Goal: Information Seeking & Learning: Find specific fact

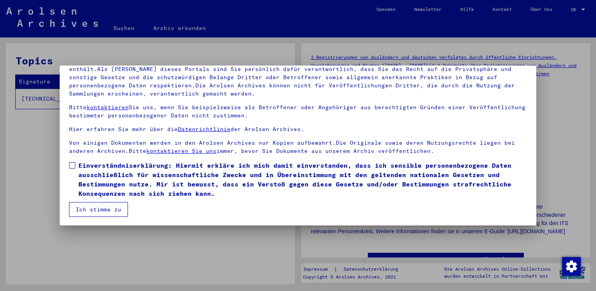
scroll to position [66, 0]
click at [71, 164] on span at bounding box center [72, 165] width 6 height 6
click at [98, 208] on button "Ich stimme zu" at bounding box center [98, 209] width 59 height 15
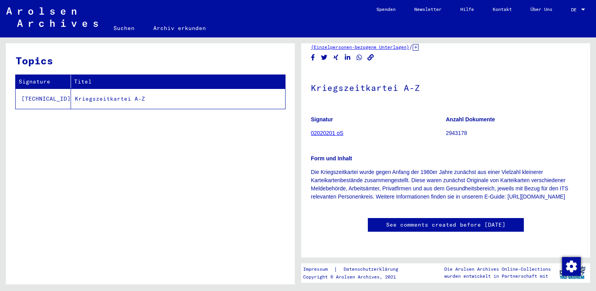
scroll to position [173, 0]
click at [94, 99] on td "Kriegszeitkartei A-Z" at bounding box center [178, 99] width 214 height 20
click at [110, 101] on td "Kriegszeitkartei A-Z" at bounding box center [178, 99] width 214 height 20
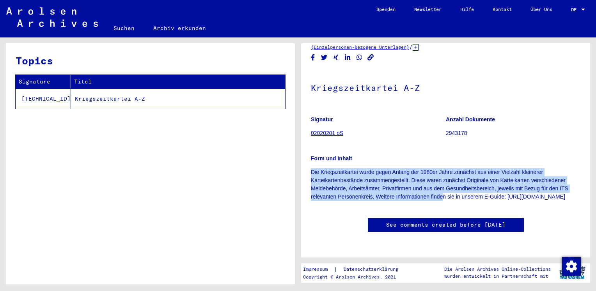
drag, startPoint x: 310, startPoint y: 71, endPoint x: 444, endPoint y: 98, distance: 136.4
click at [444, 98] on yv-its-full-details "2 Registrierungen von Ausländern und deutschen Verfolgten durch öffentliche Ein…" at bounding box center [445, 132] width 289 height 229
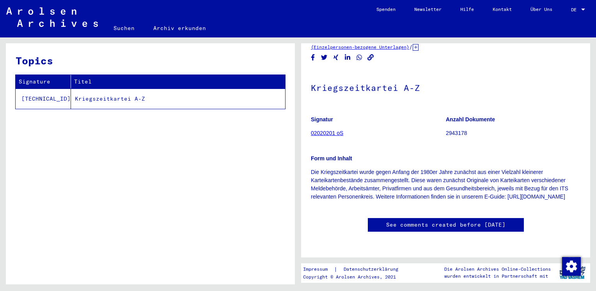
click at [204, 178] on div "Topics Signature Titel [TECHNICAL_ID] Kriegszeitkartei A-Z" at bounding box center [150, 166] width 289 height 247
click at [71, 99] on td "Kriegszeitkartei A-Z" at bounding box center [178, 99] width 214 height 20
click at [122, 27] on link "Suchen" at bounding box center [124, 28] width 40 height 19
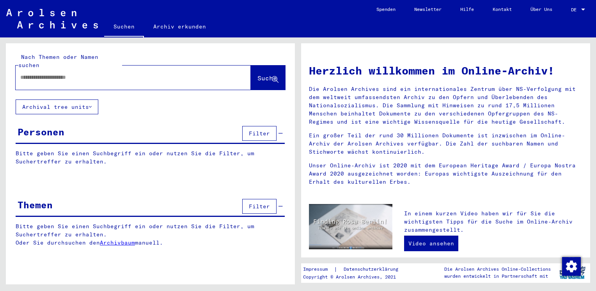
click at [94, 73] on input "text" at bounding box center [123, 77] width 207 height 8
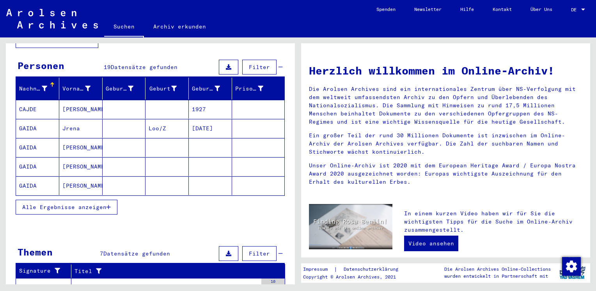
scroll to position [39, 0]
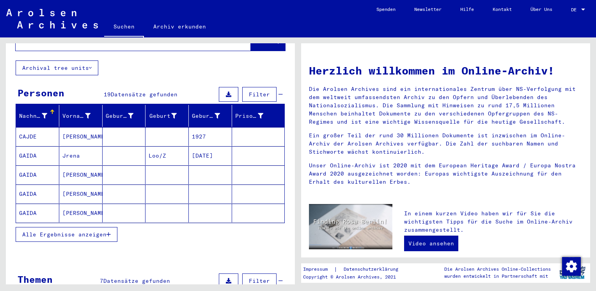
click at [29, 146] on mat-cell "GAIDA" at bounding box center [37, 155] width 43 height 19
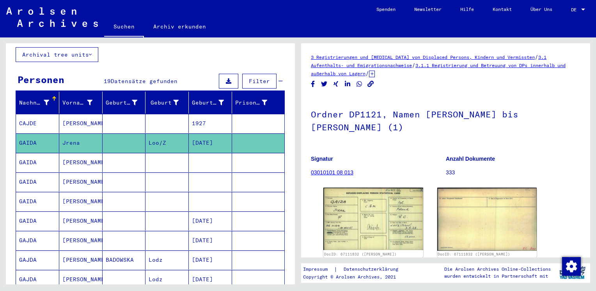
scroll to position [39, 0]
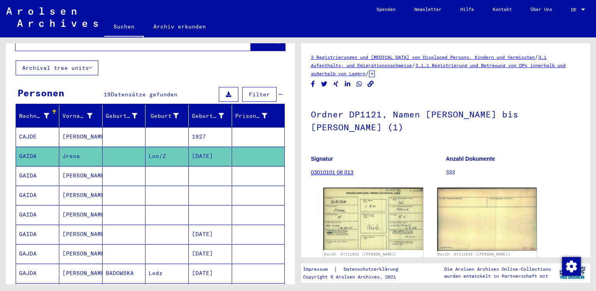
click at [27, 127] on mat-cell "CAJDE" at bounding box center [37, 136] width 43 height 19
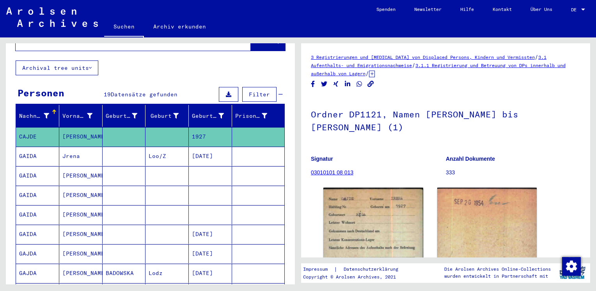
click at [32, 147] on mat-cell "GAIDA" at bounding box center [37, 156] width 43 height 19
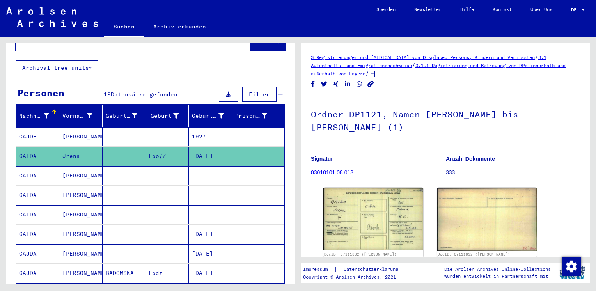
click at [32, 166] on mat-cell "GAIDA" at bounding box center [37, 175] width 43 height 19
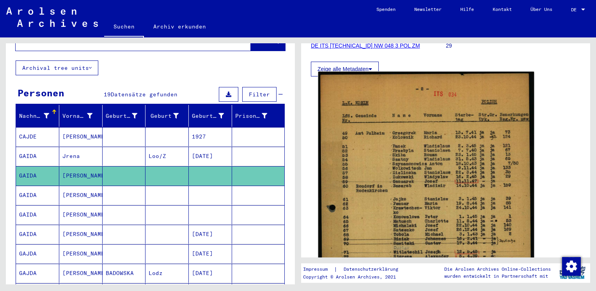
scroll to position [117, 0]
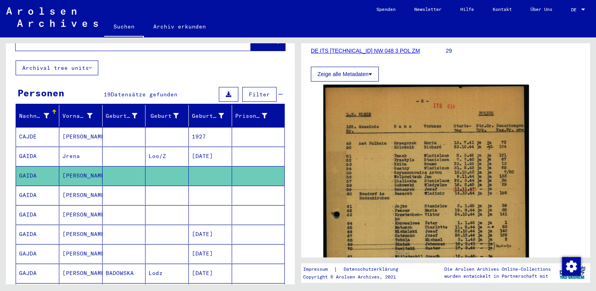
click at [40, 186] on mat-cell "GAIDA" at bounding box center [37, 195] width 43 height 19
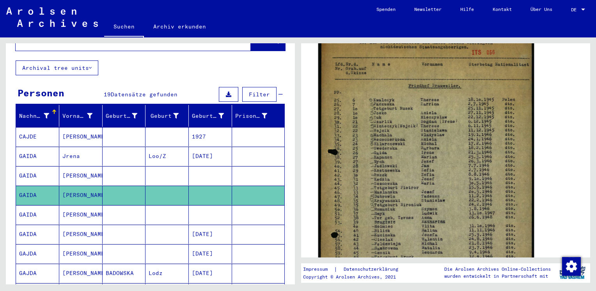
scroll to position [195, 0]
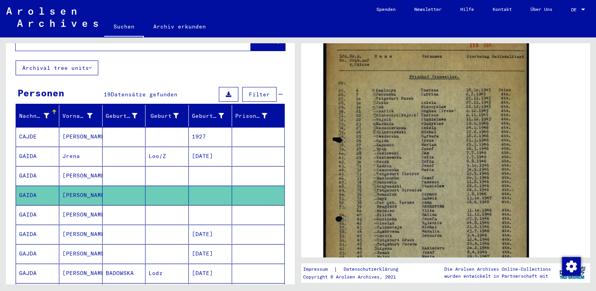
click at [31, 205] on mat-cell "GAIDA" at bounding box center [37, 214] width 43 height 19
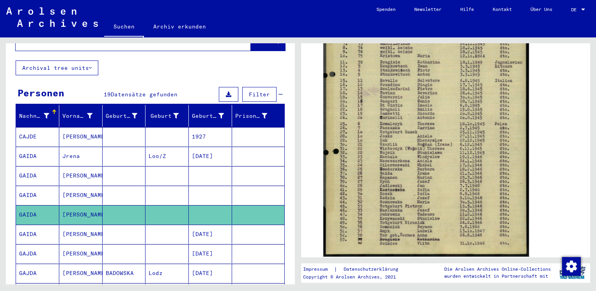
scroll to position [78, 0]
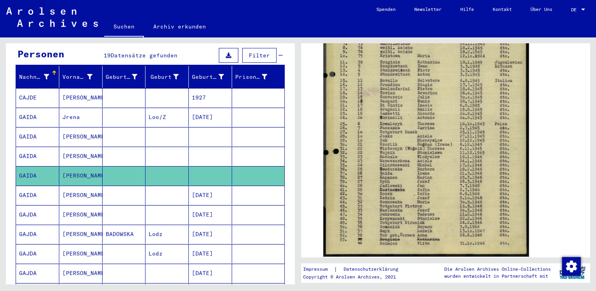
click at [32, 186] on mat-cell "GAIDA" at bounding box center [37, 195] width 43 height 19
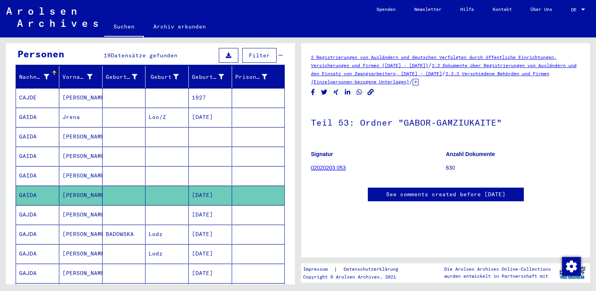
click at [45, 205] on mat-cell "GAJDA" at bounding box center [37, 214] width 43 height 19
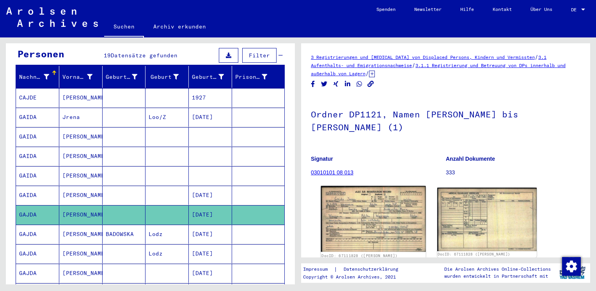
click at [382, 215] on img at bounding box center [373, 219] width 105 height 66
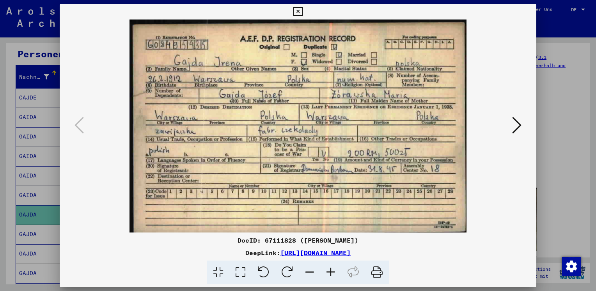
click at [300, 5] on button at bounding box center [298, 12] width 14 height 16
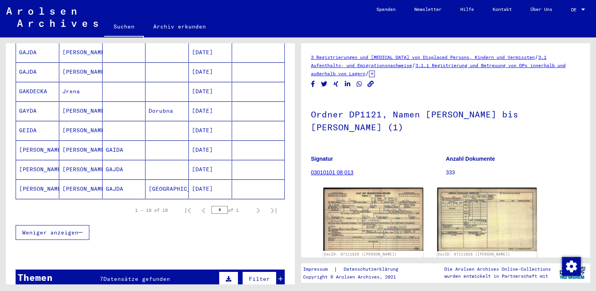
scroll to position [351, 0]
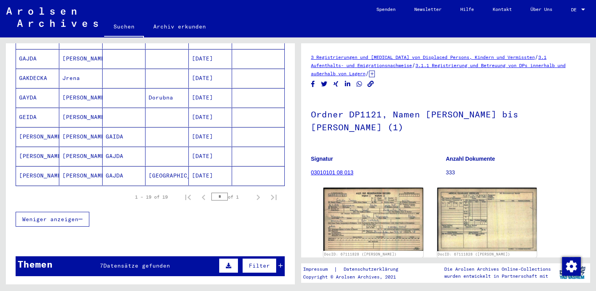
click at [35, 147] on mat-cell "[PERSON_NAME]" at bounding box center [37, 156] width 43 height 19
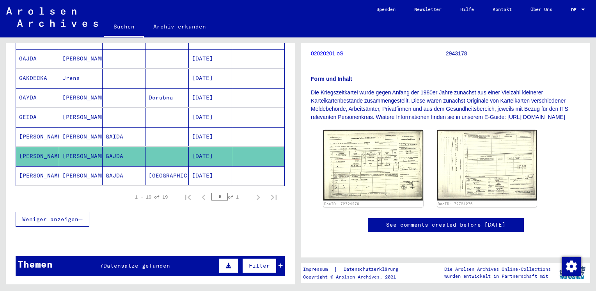
scroll to position [117, 0]
click at [42, 127] on mat-cell "[PERSON_NAME]" at bounding box center [37, 136] width 43 height 19
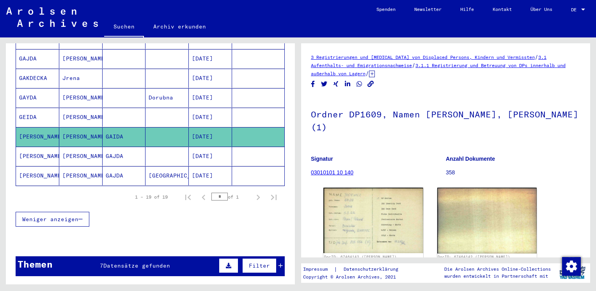
click at [33, 147] on mat-cell "[PERSON_NAME]" at bounding box center [37, 156] width 43 height 19
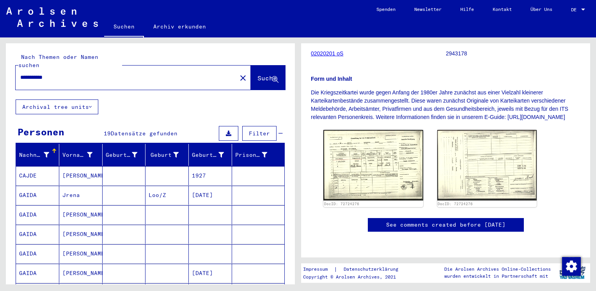
drag, startPoint x: 59, startPoint y: 71, endPoint x: -2, endPoint y: 73, distance: 60.1
click at [0, 73] on html "**********" at bounding box center [298, 145] width 596 height 291
click at [53, 73] on input "*******" at bounding box center [126, 77] width 212 height 8
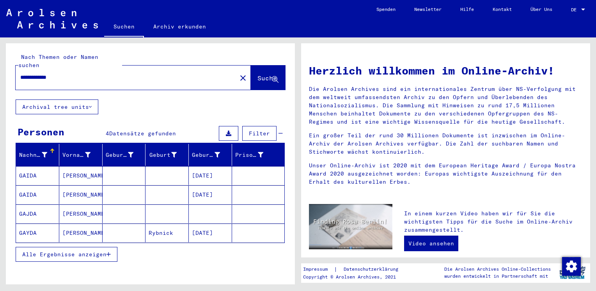
click at [110, 252] on icon "button" at bounding box center [108, 254] width 4 height 5
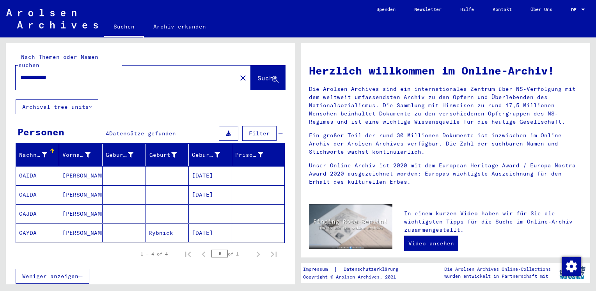
click at [31, 166] on mat-cell "GAIDA" at bounding box center [37, 175] width 43 height 19
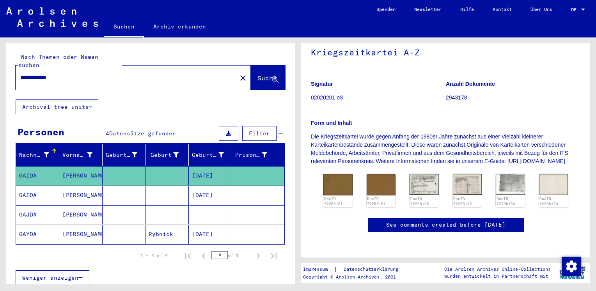
scroll to position [117, 0]
click at [36, 188] on mat-cell "GAIDA" at bounding box center [37, 195] width 43 height 19
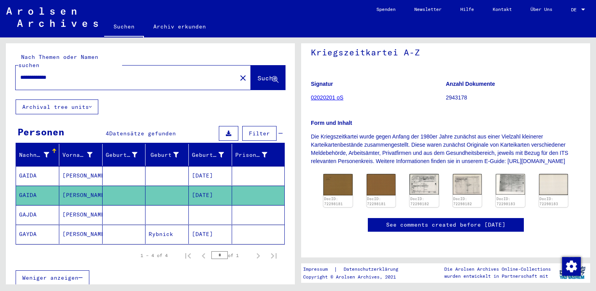
click at [35, 205] on mat-cell "GAJDA" at bounding box center [37, 214] width 43 height 19
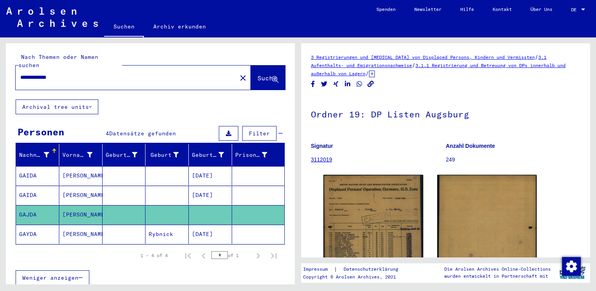
click at [23, 225] on mat-cell "GAYDA" at bounding box center [37, 234] width 43 height 19
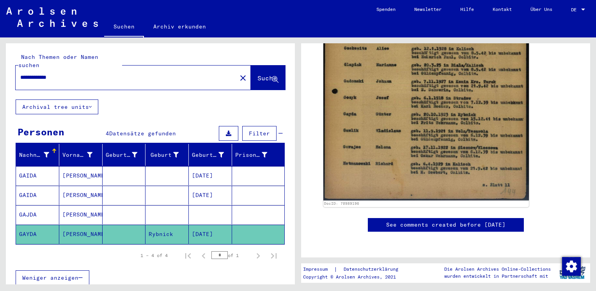
click at [63, 73] on input "**********" at bounding box center [126, 77] width 212 height 8
type input "**********"
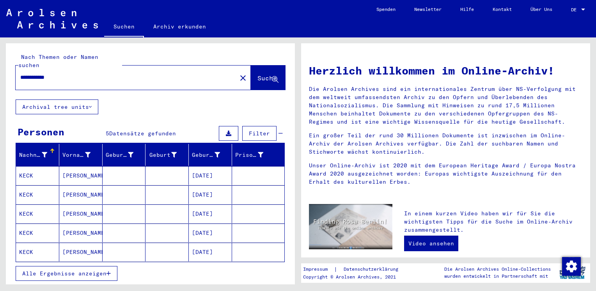
click at [79, 166] on mat-cell "[PERSON_NAME]" at bounding box center [80, 175] width 43 height 19
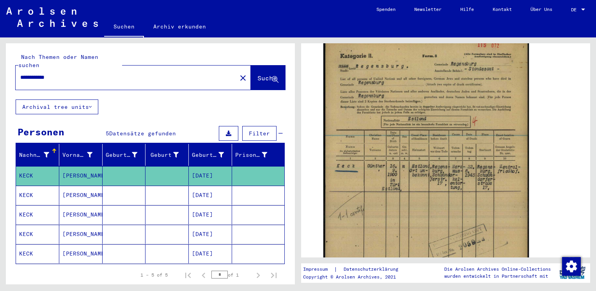
scroll to position [156, 0]
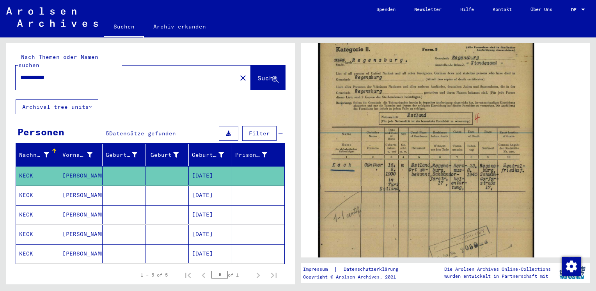
click at [424, 157] on img at bounding box center [426, 184] width 216 height 304
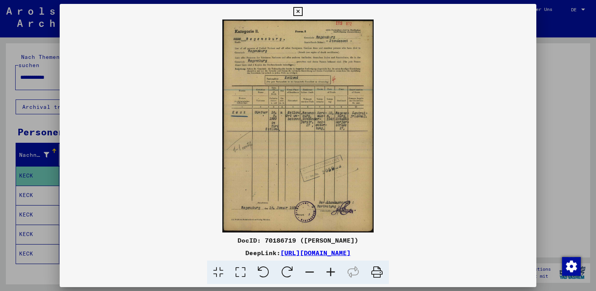
click at [330, 274] on icon at bounding box center [330, 273] width 21 height 24
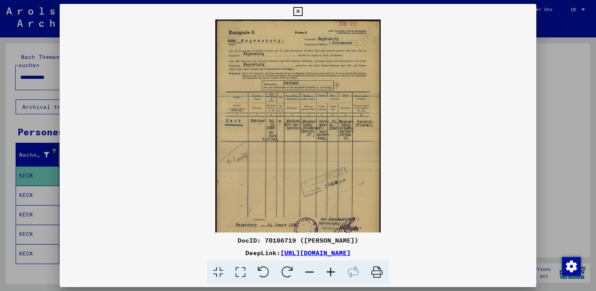
click at [330, 274] on icon at bounding box center [330, 273] width 21 height 24
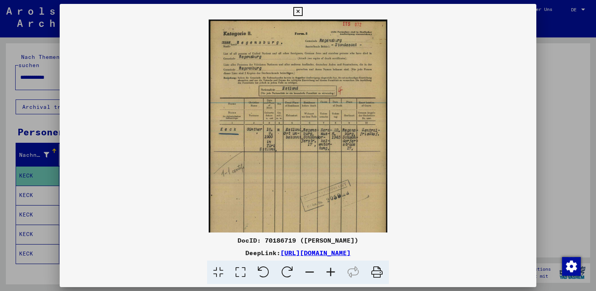
click at [330, 274] on icon at bounding box center [330, 273] width 21 height 24
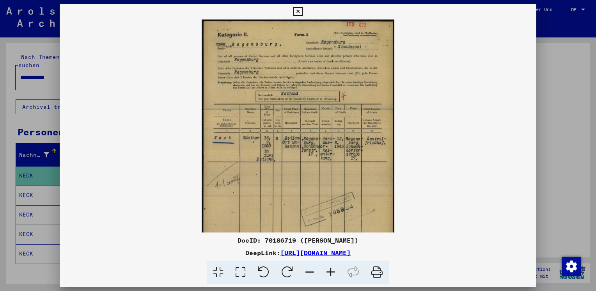
click at [330, 274] on icon at bounding box center [330, 273] width 21 height 24
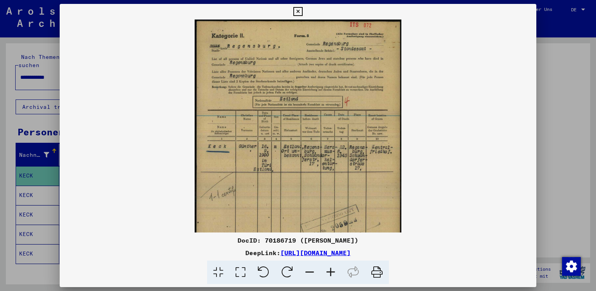
click at [330, 274] on icon at bounding box center [330, 273] width 21 height 24
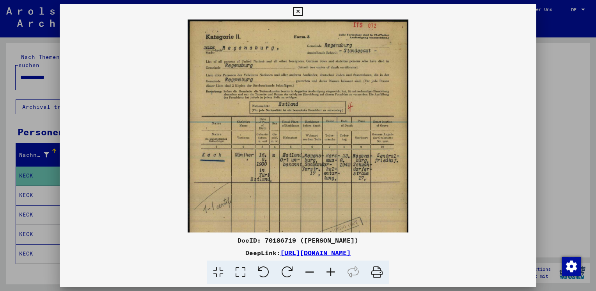
click at [330, 274] on icon at bounding box center [330, 273] width 21 height 24
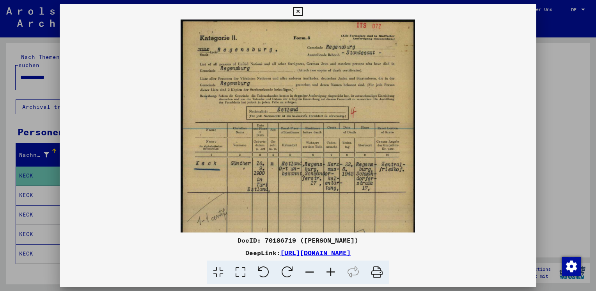
click at [330, 274] on icon at bounding box center [330, 273] width 21 height 24
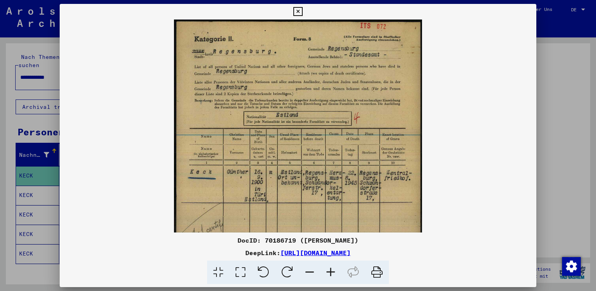
click at [330, 274] on icon at bounding box center [330, 273] width 21 height 24
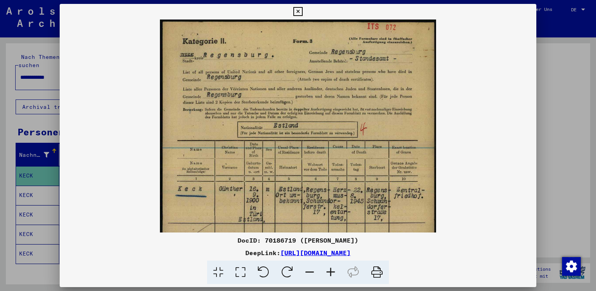
click at [330, 274] on icon at bounding box center [330, 273] width 21 height 24
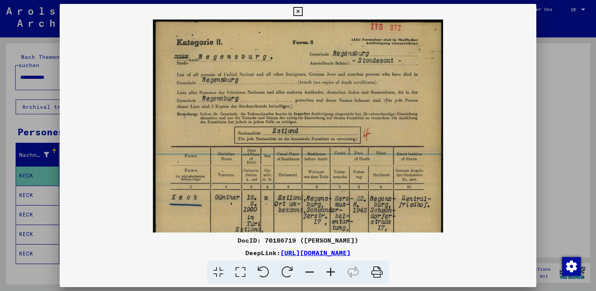
click at [330, 274] on icon at bounding box center [330, 273] width 21 height 24
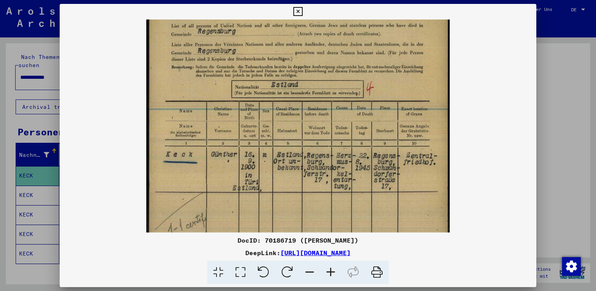
scroll to position [59, 0]
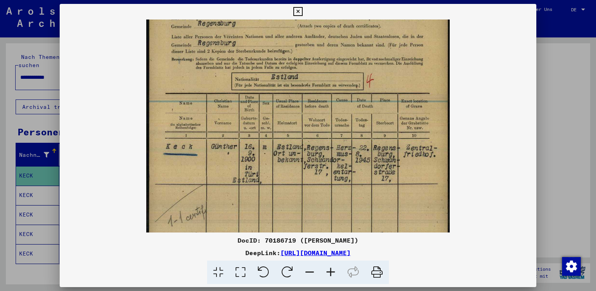
drag, startPoint x: 339, startPoint y: 146, endPoint x: 335, endPoint y: 87, distance: 59.0
click at [335, 87] on img at bounding box center [298, 173] width 304 height 427
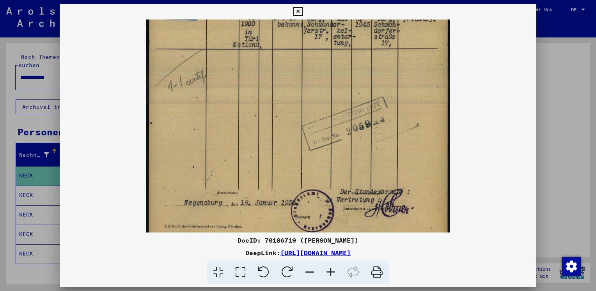
drag, startPoint x: 304, startPoint y: 129, endPoint x: 298, endPoint y: -6, distance: 134.7
click at [298, 0] on html "**********" at bounding box center [298, 145] width 596 height 291
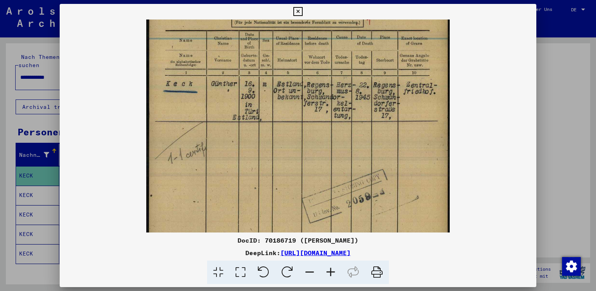
drag, startPoint x: 367, startPoint y: 93, endPoint x: 368, endPoint y: 167, distance: 73.7
click at [368, 167] on img at bounding box center [298, 110] width 304 height 427
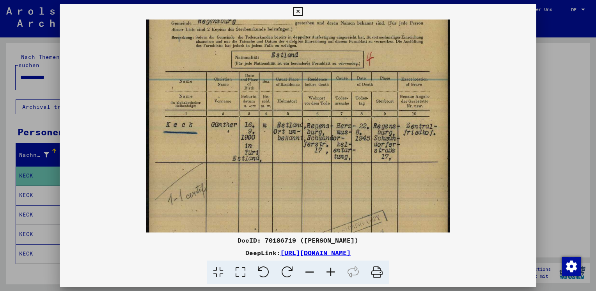
drag, startPoint x: 336, startPoint y: 81, endPoint x: 334, endPoint y: 124, distance: 42.6
click at [334, 124] on img at bounding box center [298, 151] width 304 height 427
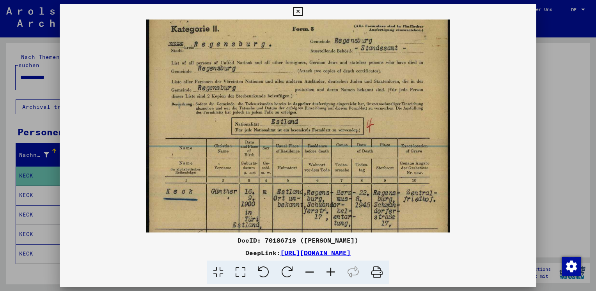
scroll to position [0, 0]
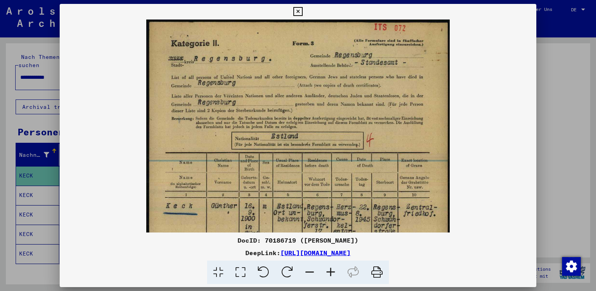
drag, startPoint x: 291, startPoint y: 69, endPoint x: 278, endPoint y: 173, distance: 104.5
click at [278, 173] on img at bounding box center [298, 233] width 304 height 427
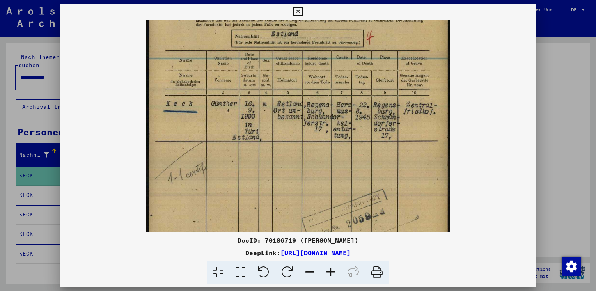
drag, startPoint x: 326, startPoint y: 168, endPoint x: 325, endPoint y: 66, distance: 101.4
click at [325, 66] on img at bounding box center [298, 130] width 304 height 427
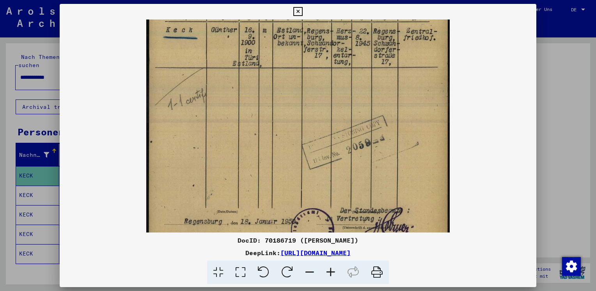
scroll to position [193, 0]
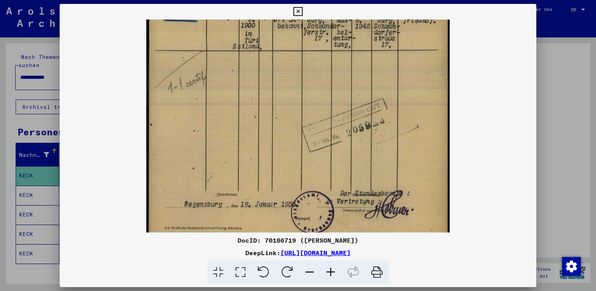
drag, startPoint x: 313, startPoint y: 168, endPoint x: 308, endPoint y: 79, distance: 89.1
click at [308, 79] on img at bounding box center [298, 39] width 304 height 427
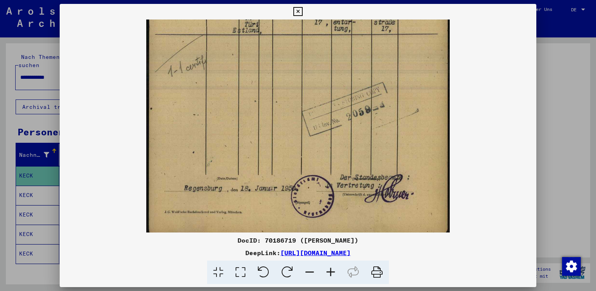
scroll to position [214, 0]
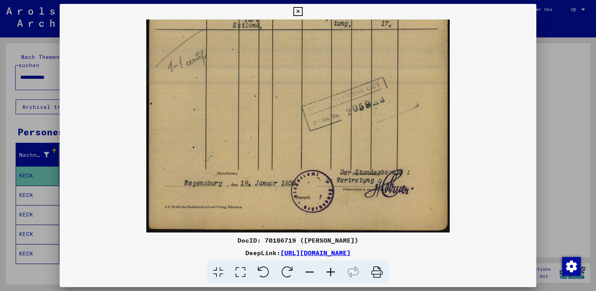
drag, startPoint x: 299, startPoint y: 139, endPoint x: 299, endPoint y: 117, distance: 22.6
click at [299, 117] on img at bounding box center [298, 18] width 304 height 427
click at [298, 11] on icon at bounding box center [297, 11] width 9 height 9
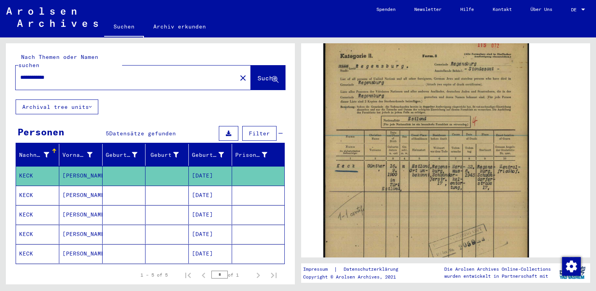
click at [78, 186] on mat-cell "[PERSON_NAME]" at bounding box center [80, 195] width 43 height 19
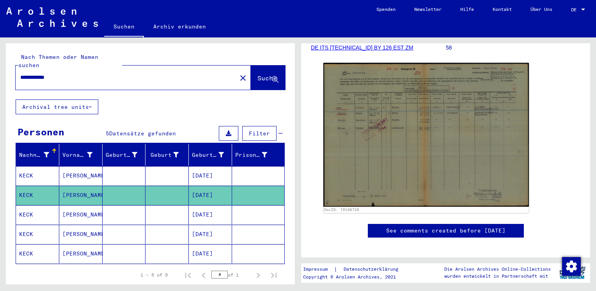
scroll to position [156, 0]
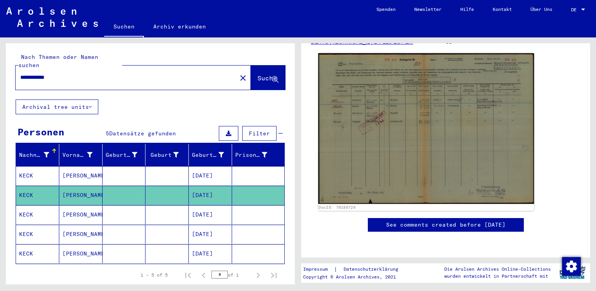
click at [412, 117] on img at bounding box center [426, 128] width 216 height 151
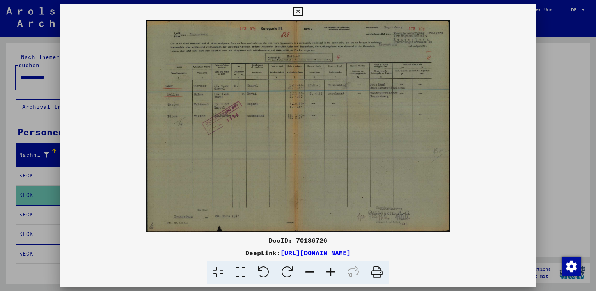
click at [329, 269] on icon at bounding box center [330, 273] width 21 height 24
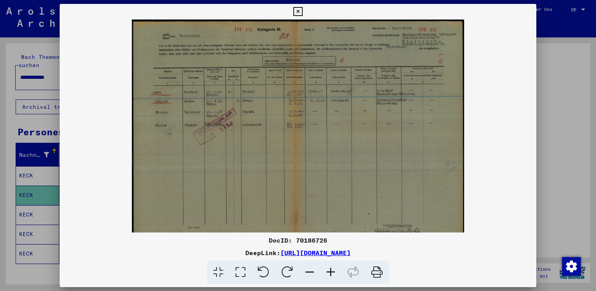
click at [329, 269] on icon at bounding box center [330, 273] width 21 height 24
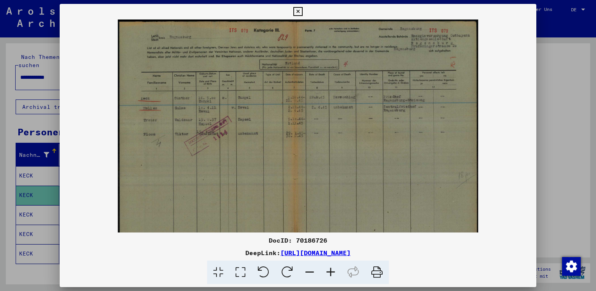
click at [329, 269] on icon at bounding box center [330, 273] width 21 height 24
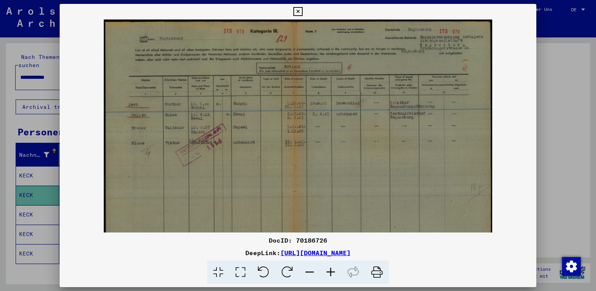
click at [329, 269] on icon at bounding box center [330, 273] width 21 height 24
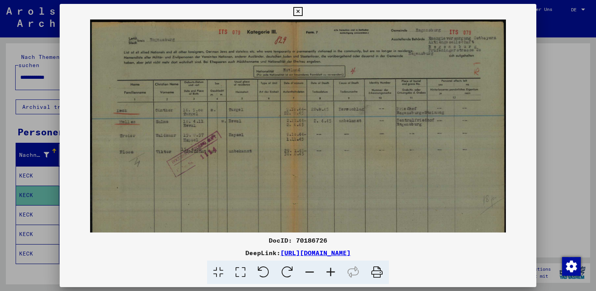
click at [329, 269] on icon at bounding box center [330, 273] width 21 height 24
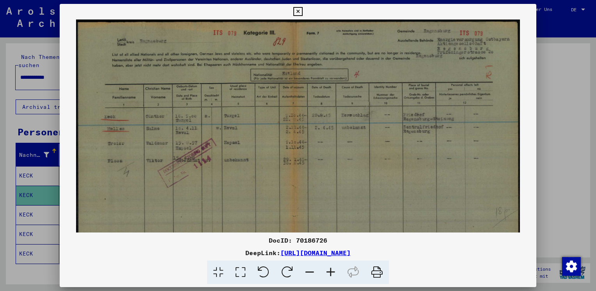
click at [329, 269] on icon at bounding box center [330, 273] width 21 height 24
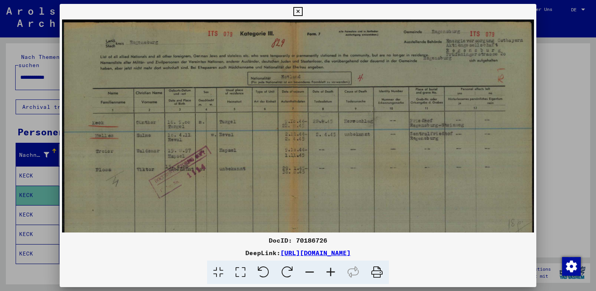
click at [329, 269] on icon at bounding box center [330, 273] width 21 height 24
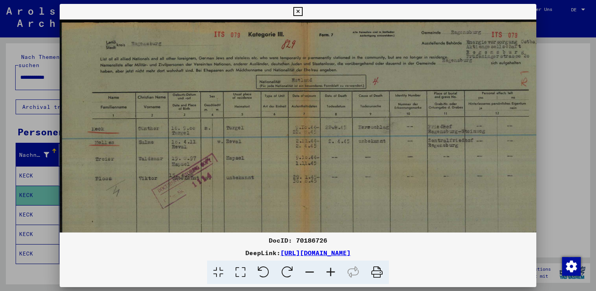
click at [329, 269] on icon at bounding box center [330, 273] width 21 height 24
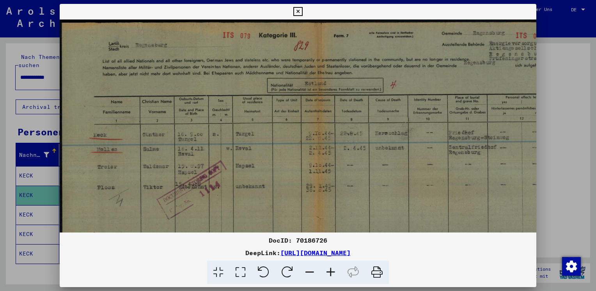
scroll to position [0, 51]
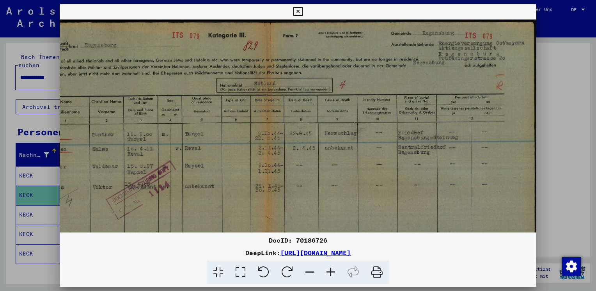
drag, startPoint x: 412, startPoint y: 172, endPoint x: 247, endPoint y: 216, distance: 170.4
click at [247, 216] on img at bounding box center [273, 204] width 528 height 369
click at [331, 271] on icon at bounding box center [330, 273] width 21 height 24
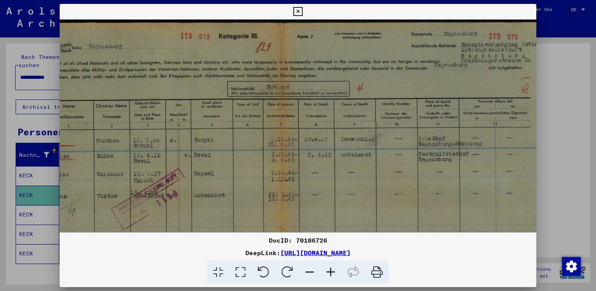
click at [331, 271] on icon at bounding box center [330, 273] width 21 height 24
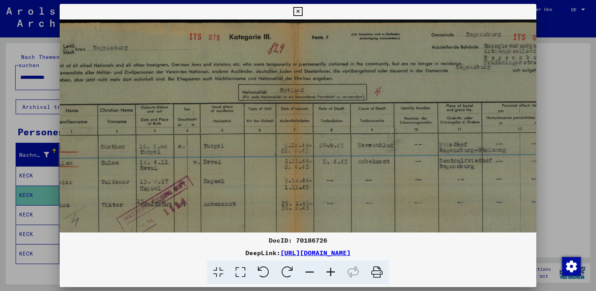
click at [331, 271] on icon at bounding box center [330, 273] width 21 height 24
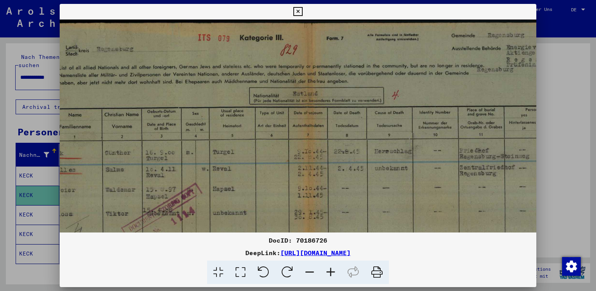
click at [331, 271] on icon at bounding box center [330, 273] width 21 height 24
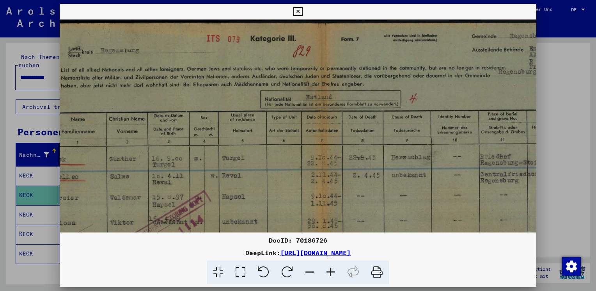
click at [331, 271] on icon at bounding box center [330, 273] width 21 height 24
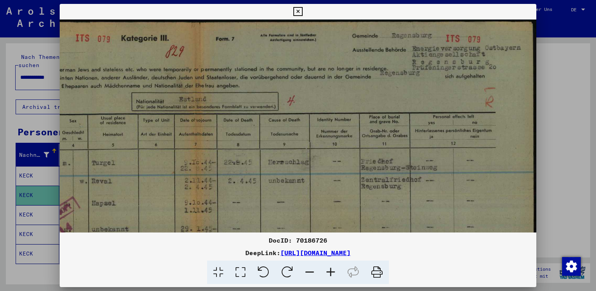
scroll to position [3, 190]
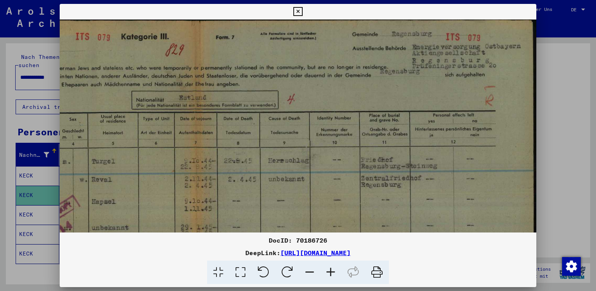
drag, startPoint x: 461, startPoint y: 91, endPoint x: 259, endPoint y: 115, distance: 203.1
click at [259, 115] on img at bounding box center [202, 250] width 667 height 466
click at [301, 10] on icon at bounding box center [297, 11] width 9 height 9
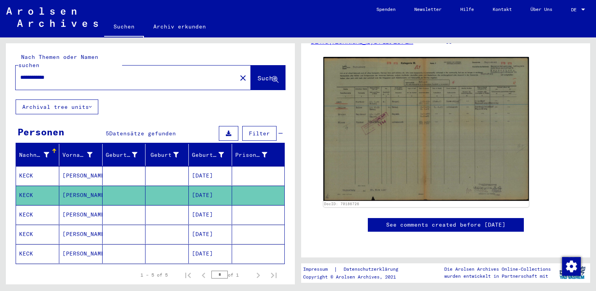
click at [35, 205] on mat-cell "KECK" at bounding box center [37, 214] width 43 height 19
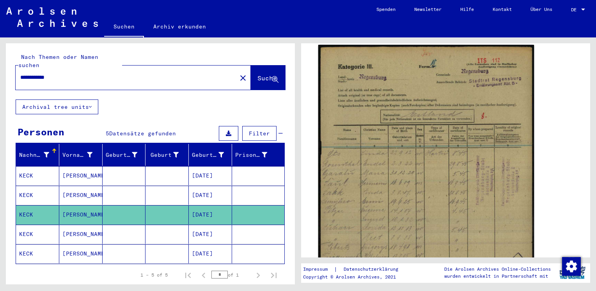
scroll to position [195, 0]
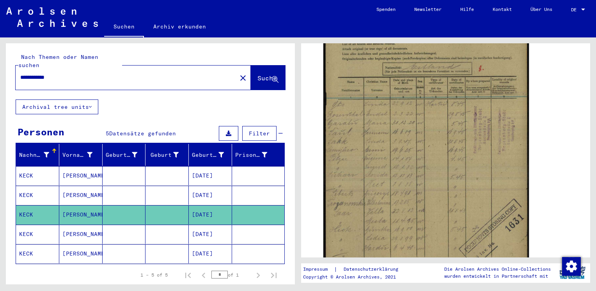
click at [35, 225] on mat-cell "KECK" at bounding box center [37, 234] width 43 height 19
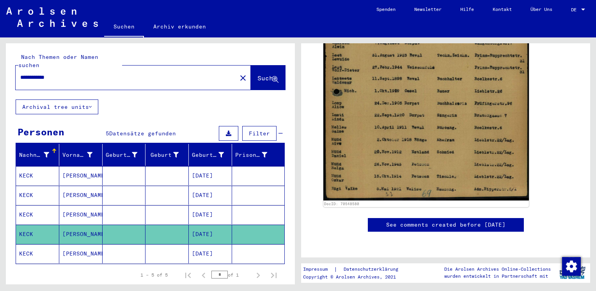
scroll to position [351, 0]
click at [41, 247] on icon at bounding box center [33, 259] width 20 height 31
click at [81, 244] on mat-cell "[PERSON_NAME]" at bounding box center [80, 253] width 43 height 19
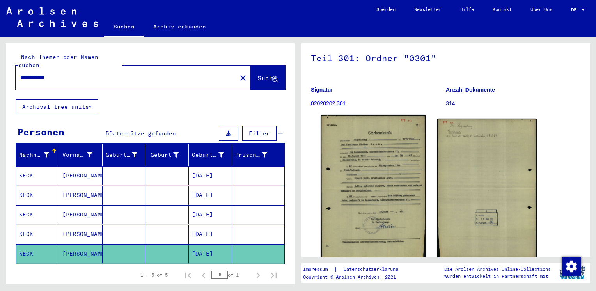
scroll to position [39, 0]
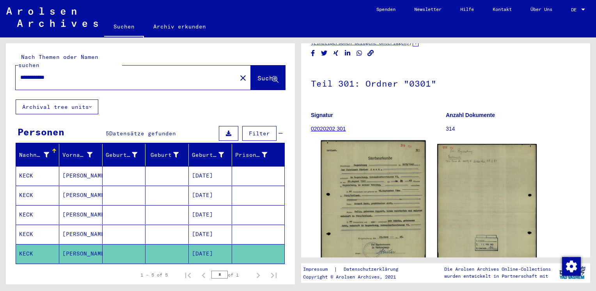
click at [373, 208] on img at bounding box center [373, 213] width 105 height 147
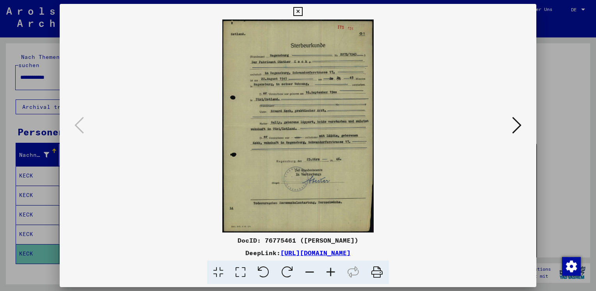
click at [333, 273] on icon at bounding box center [330, 273] width 21 height 24
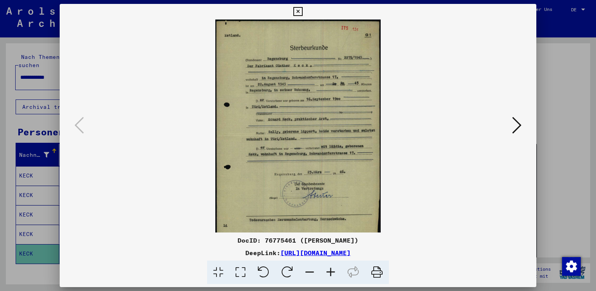
click at [333, 273] on icon at bounding box center [330, 273] width 21 height 24
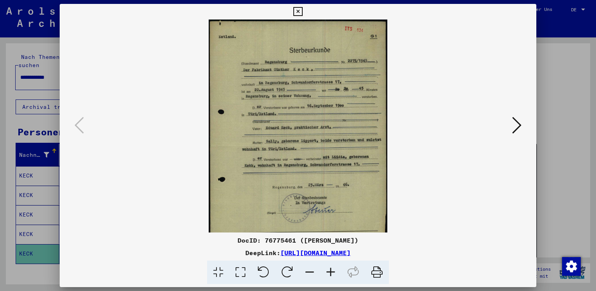
click at [333, 273] on icon at bounding box center [330, 273] width 21 height 24
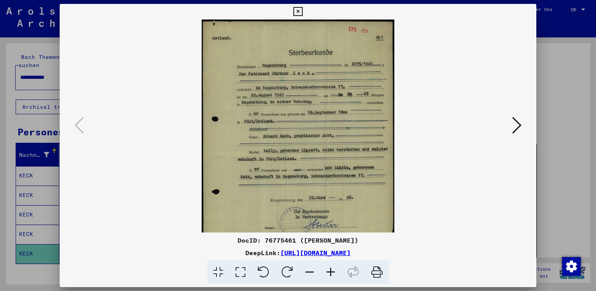
click at [333, 273] on icon at bounding box center [330, 273] width 21 height 24
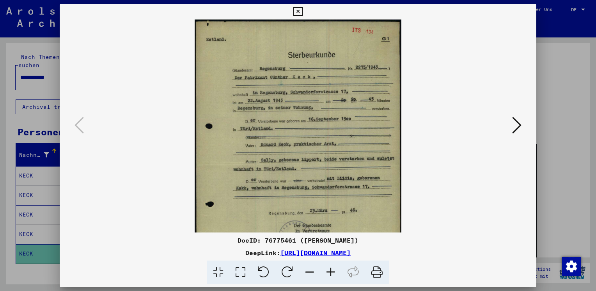
click at [333, 273] on icon at bounding box center [330, 273] width 21 height 24
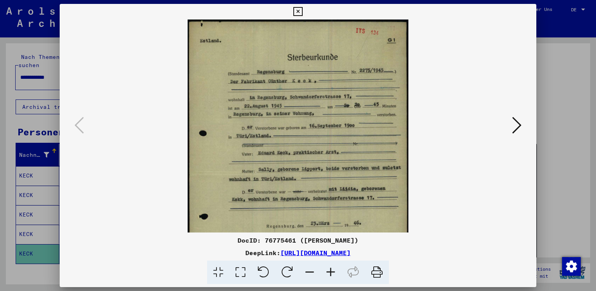
click at [333, 273] on icon at bounding box center [330, 273] width 21 height 24
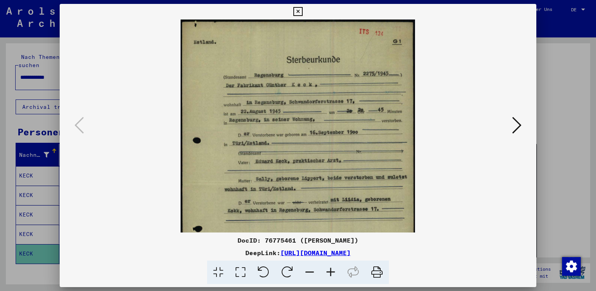
click at [333, 273] on icon at bounding box center [330, 273] width 21 height 24
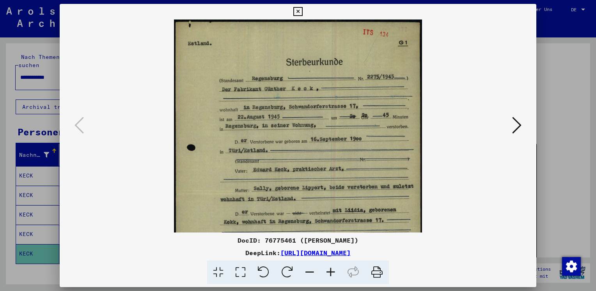
click at [333, 273] on icon at bounding box center [330, 273] width 21 height 24
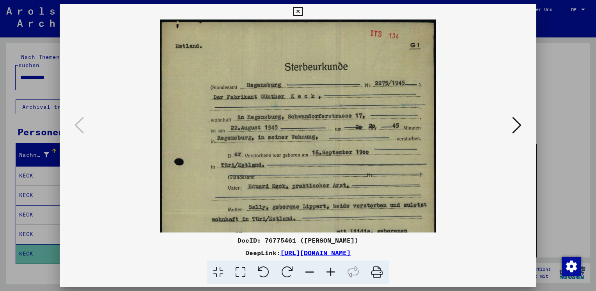
click at [333, 273] on icon at bounding box center [330, 273] width 21 height 24
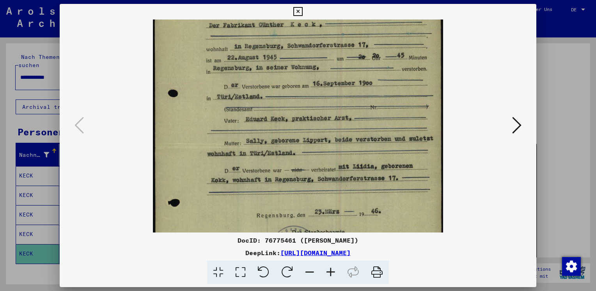
scroll to position [78, 0]
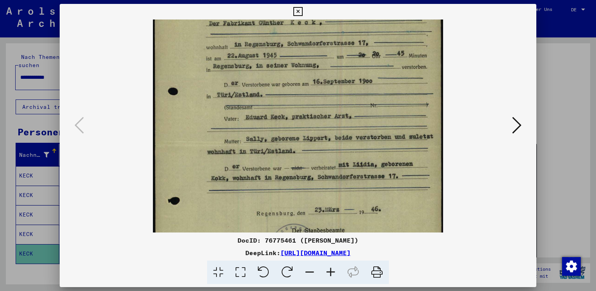
drag, startPoint x: 351, startPoint y: 152, endPoint x: 347, endPoint y: 78, distance: 74.6
click at [347, 78] on img at bounding box center [298, 146] width 290 height 408
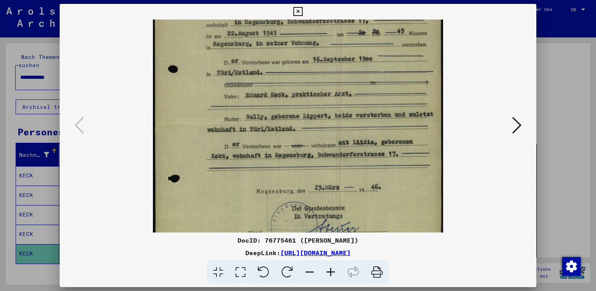
scroll to position [106, 0]
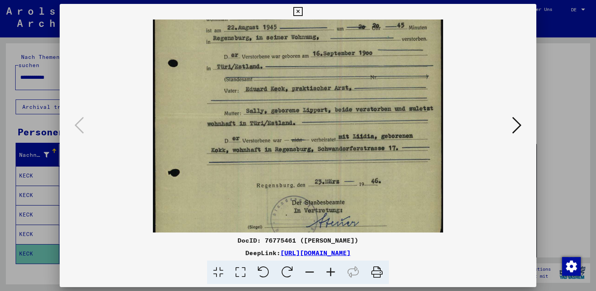
drag, startPoint x: 334, startPoint y: 113, endPoint x: 333, endPoint y: 87, distance: 26.5
click at [333, 87] on img at bounding box center [298, 118] width 290 height 408
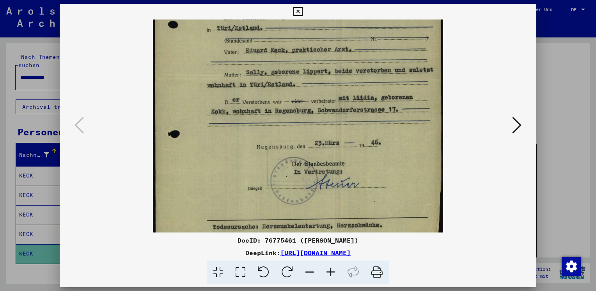
scroll to position [146, 0]
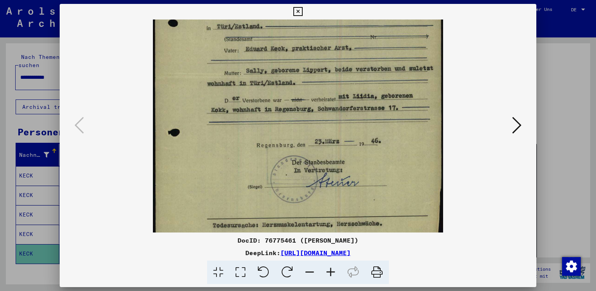
drag, startPoint x: 299, startPoint y: 179, endPoint x: 298, endPoint y: 141, distance: 37.5
click at [298, 141] on img at bounding box center [298, 78] width 290 height 408
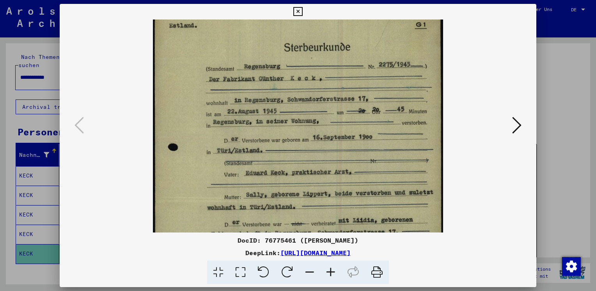
scroll to position [19, 0]
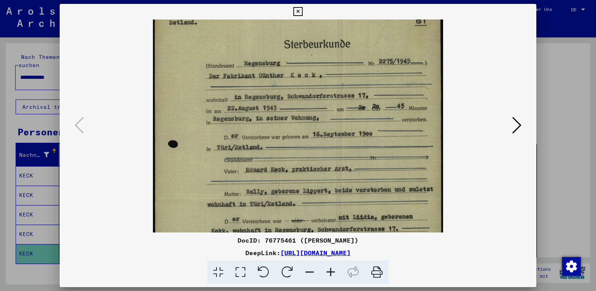
drag, startPoint x: 298, startPoint y: 141, endPoint x: 269, endPoint y: 261, distance: 122.9
click at [269, 261] on div "DocID: 76775461 ([PERSON_NAME]) DeepLink: [URL][DOMAIN_NAME]" at bounding box center [298, 144] width 477 height 280
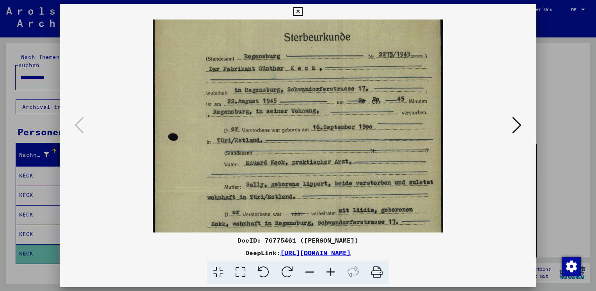
click at [296, 10] on icon at bounding box center [297, 11] width 9 height 9
